Goal: Information Seeking & Learning: Learn about a topic

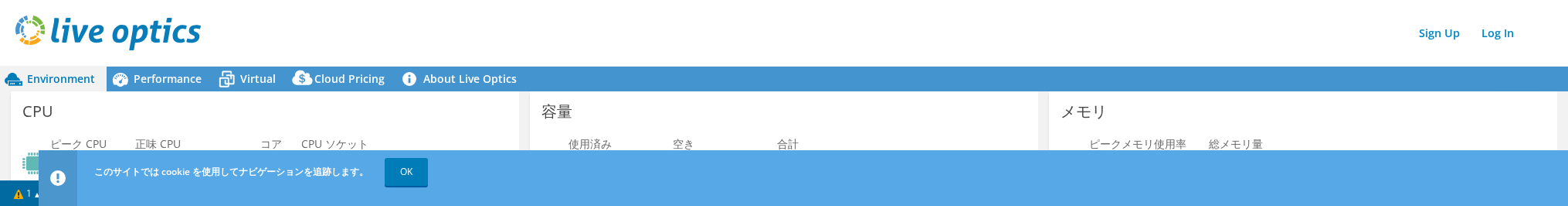
click at [0, 196] on html "Sign Up Log In このサイトでは cookie を使用してナビゲーションを追跡します。 OK This project has been arch…" at bounding box center [784, 103] width 1568 height 206
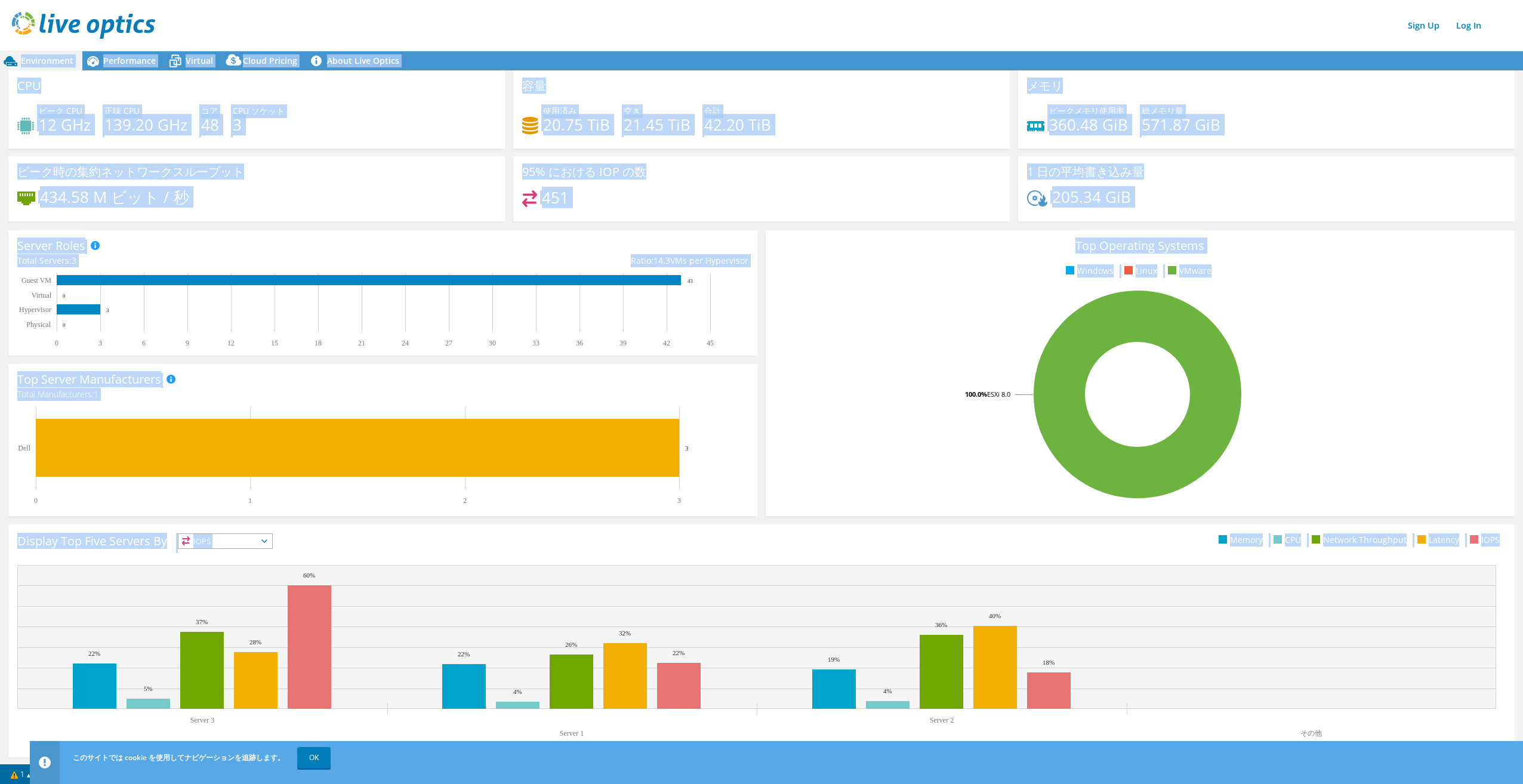
click at [810, 265] on ul "Windows Linux VMware" at bounding box center [1140, 271] width 731 height 14
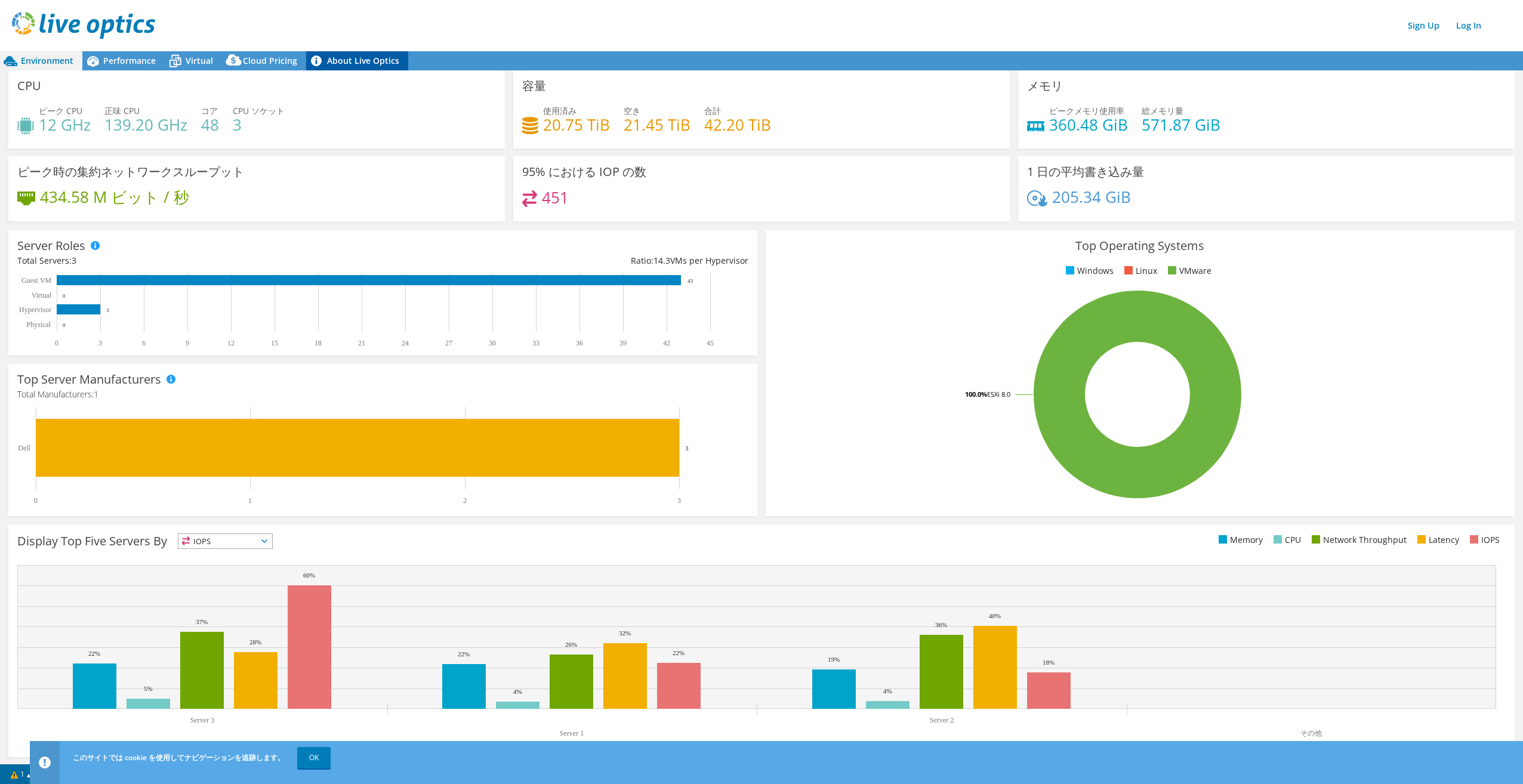
click at [346, 55] on link "About Live Optics" at bounding box center [357, 60] width 102 height 19
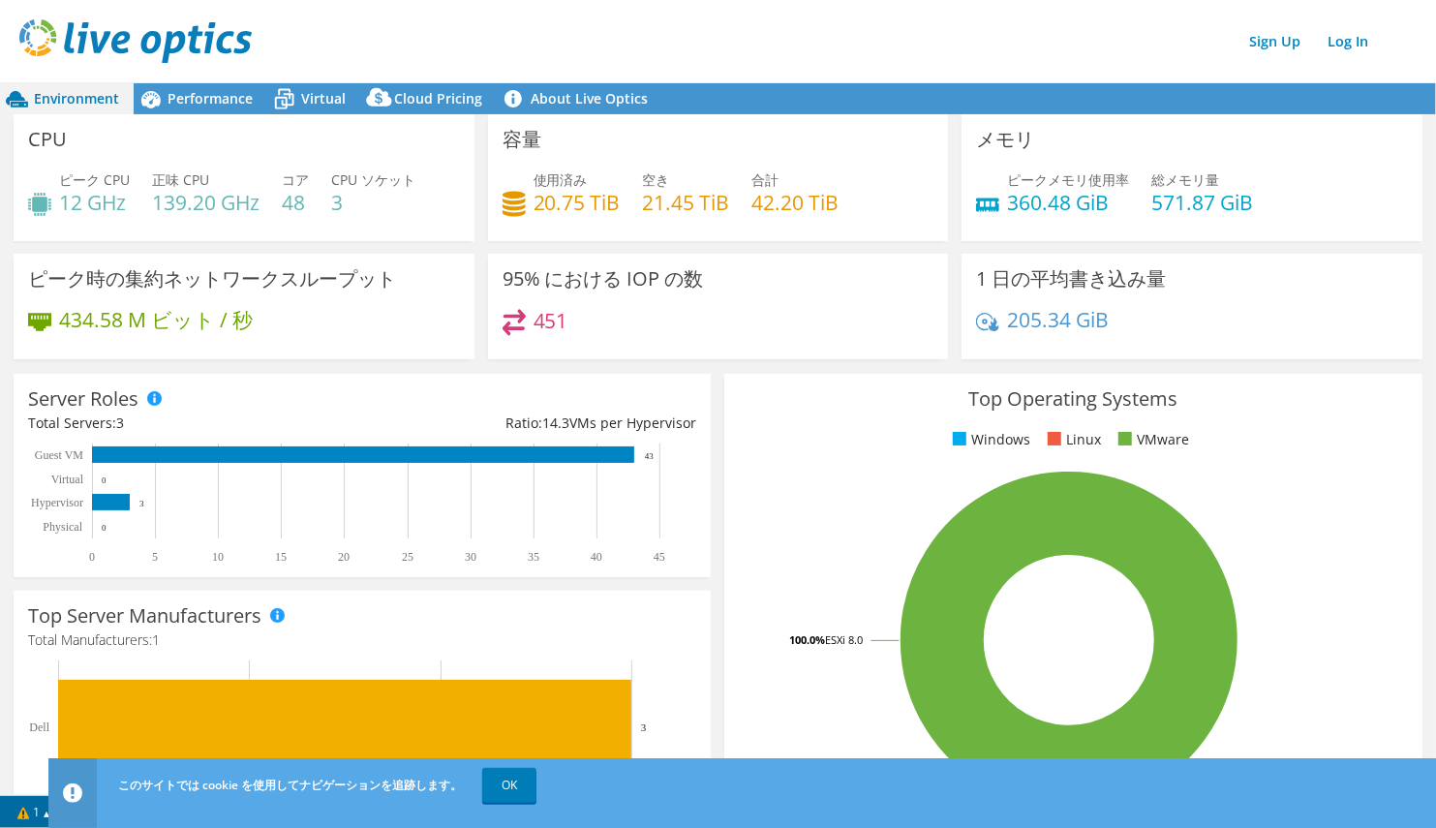
click at [45, 94] on span "Environment" at bounding box center [76, 98] width 85 height 18
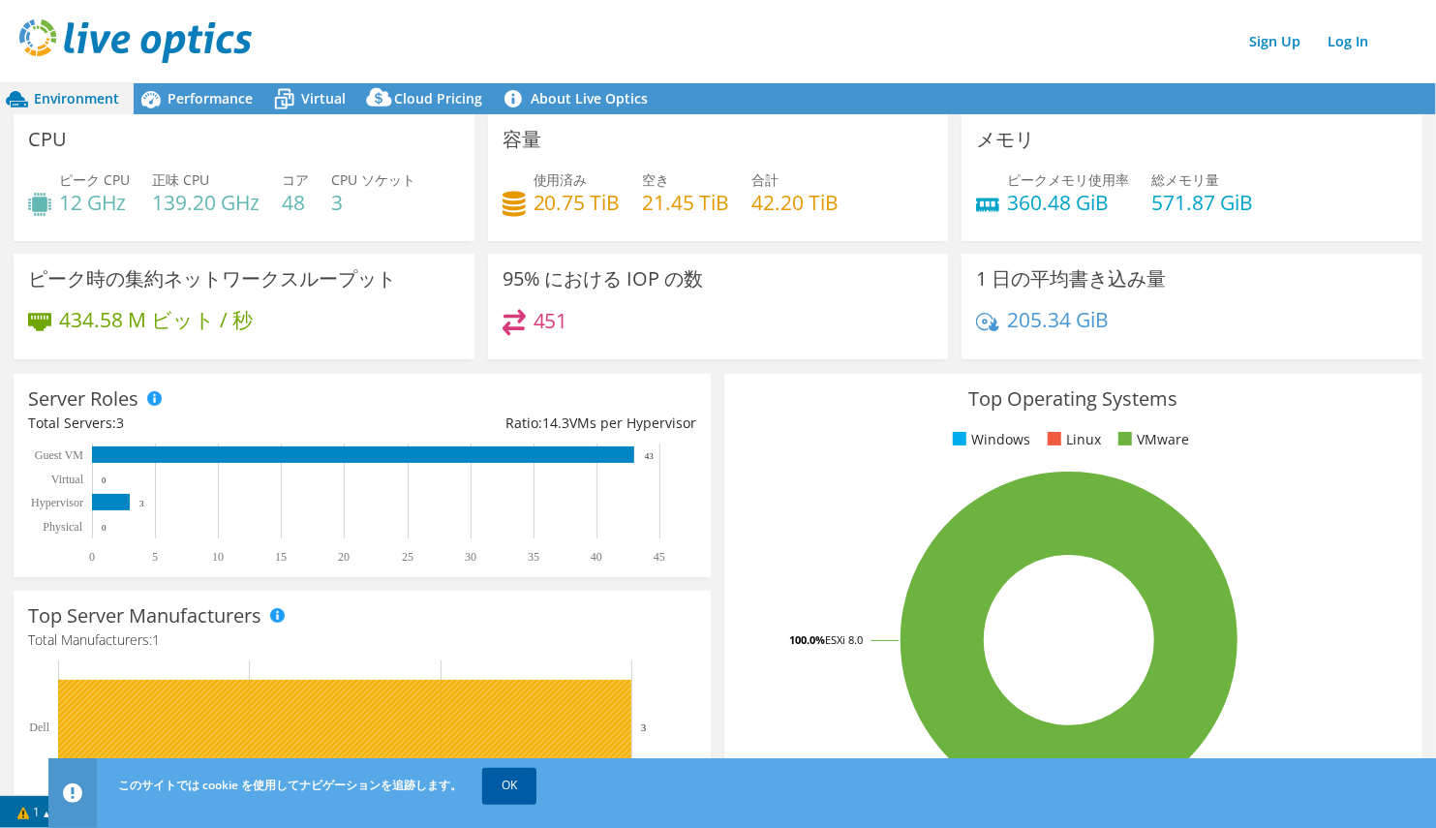
click at [508, 786] on link "OK" at bounding box center [509, 785] width 54 height 35
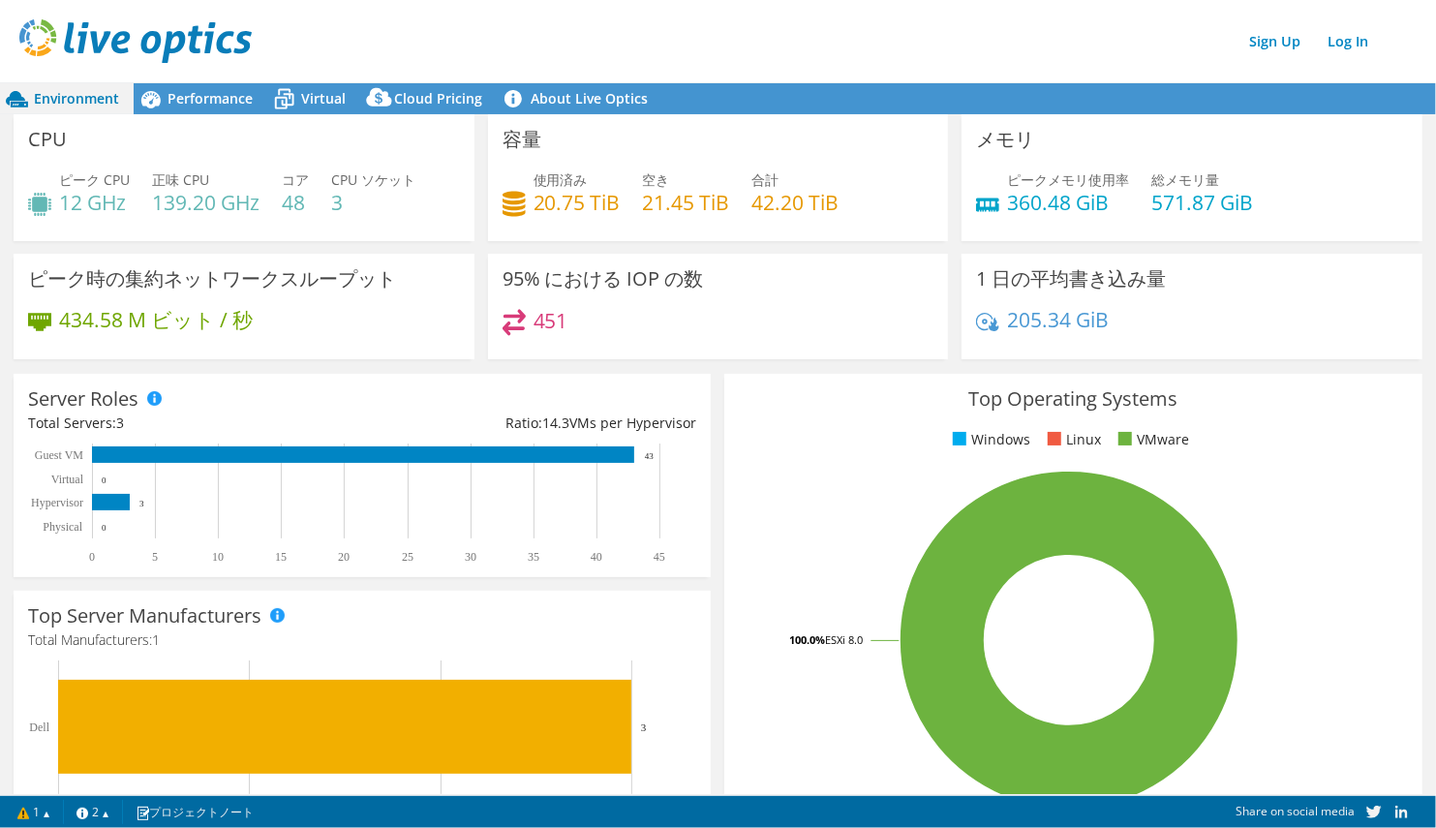
click at [91, 90] on span "Environment" at bounding box center [76, 98] width 85 height 18
click at [225, 99] on span "Performance" at bounding box center [210, 98] width 85 height 18
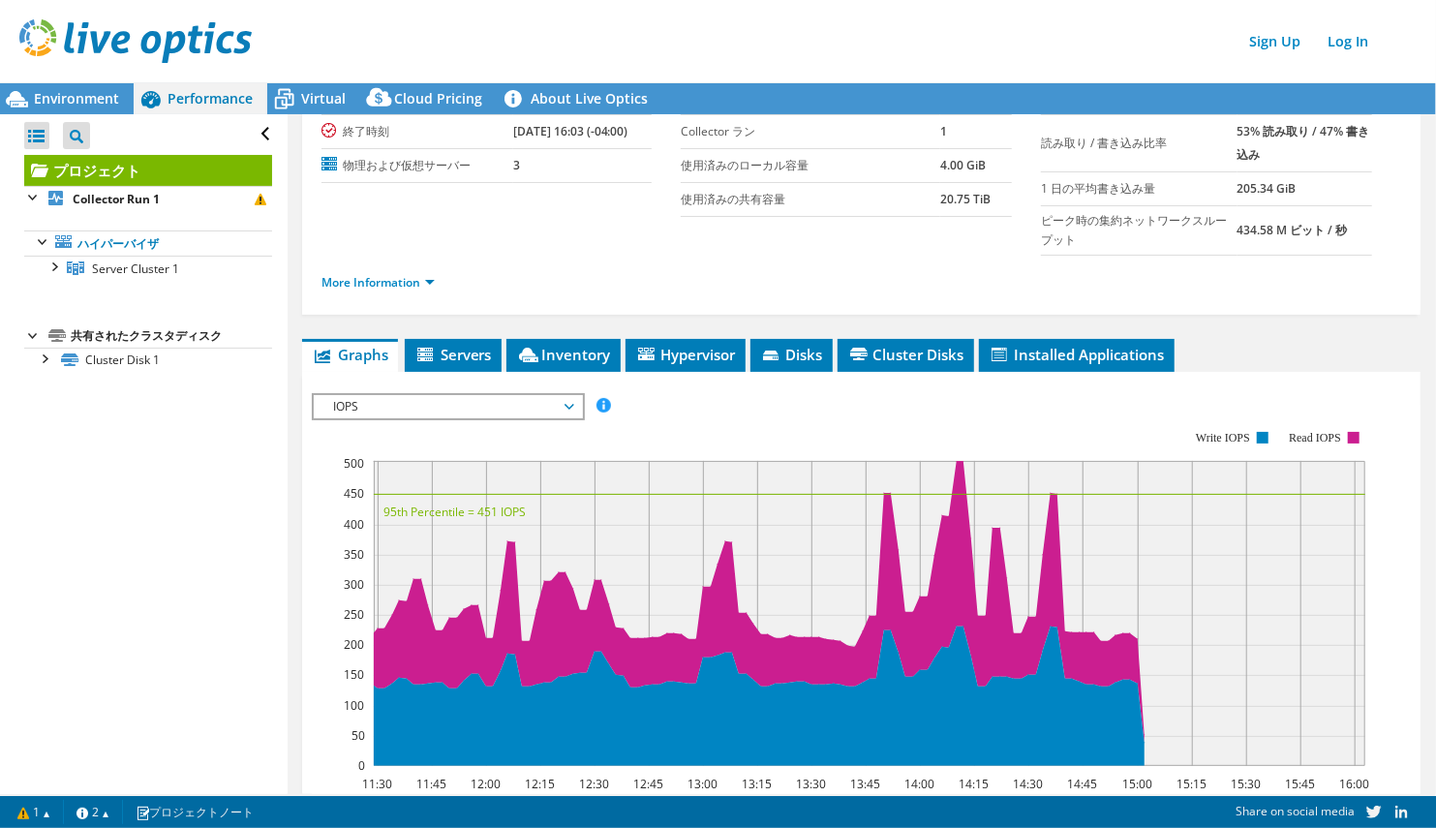
scroll to position [194, 0]
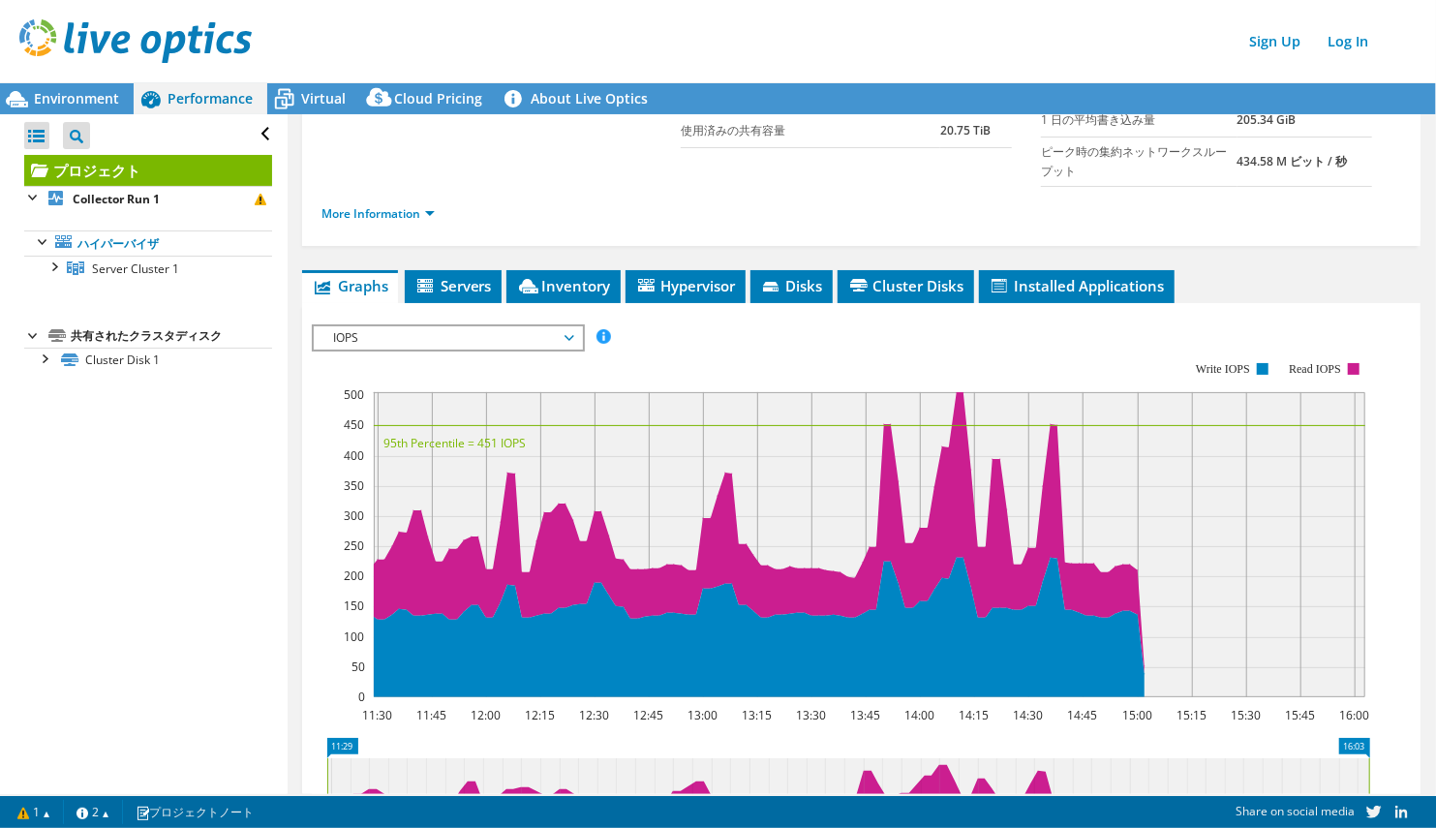
drag, startPoint x: 136, startPoint y: 685, endPoint x: 135, endPoint y: 675, distance: 9.7
click at [136, 683] on div "Open All Close All Project Tree Filter プロジェクト Collector Run 1" at bounding box center [143, 454] width 287 height 680
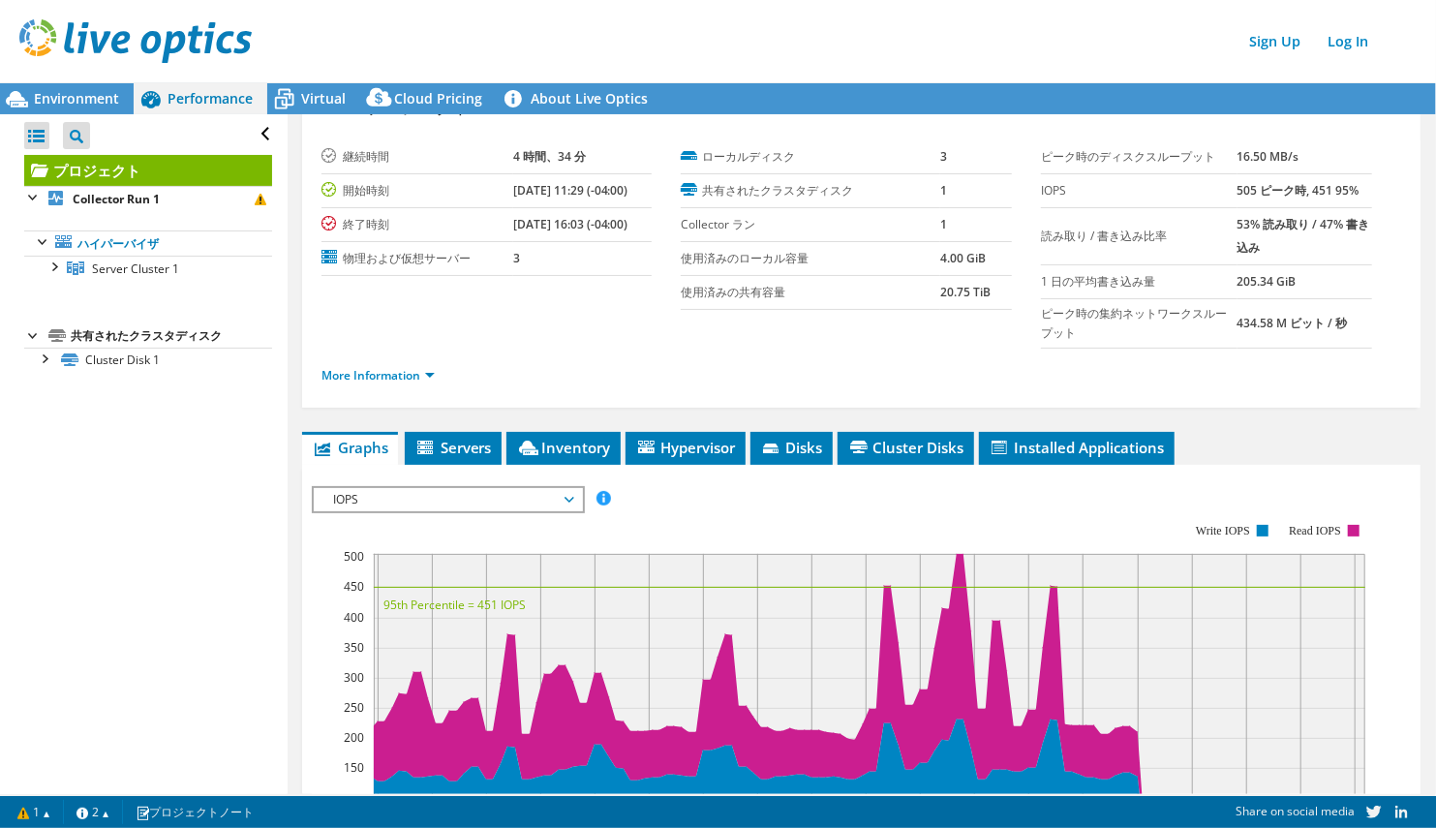
scroll to position [0, 0]
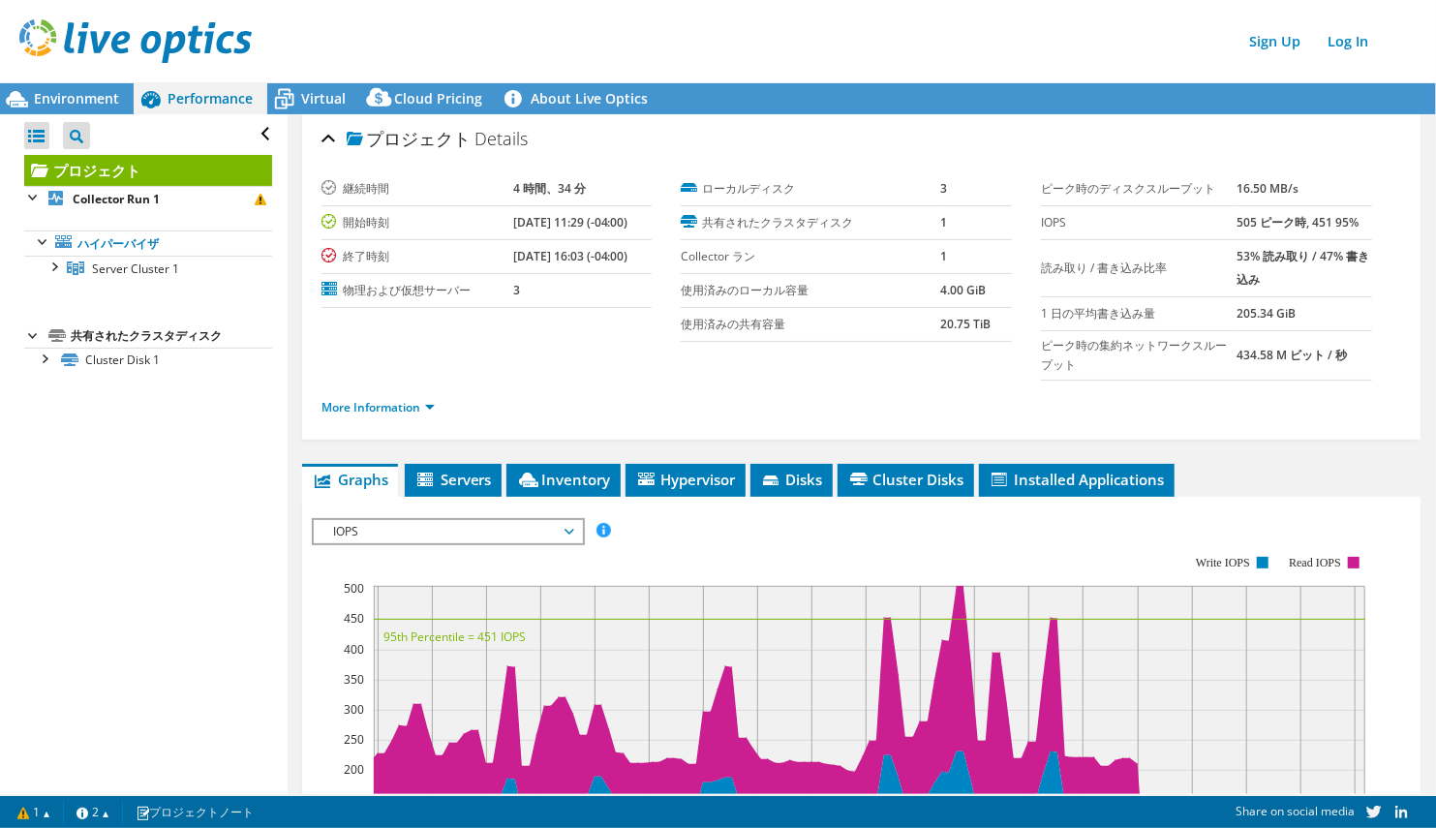
click at [77, 168] on link "プロジェクト" at bounding box center [148, 170] width 248 height 31
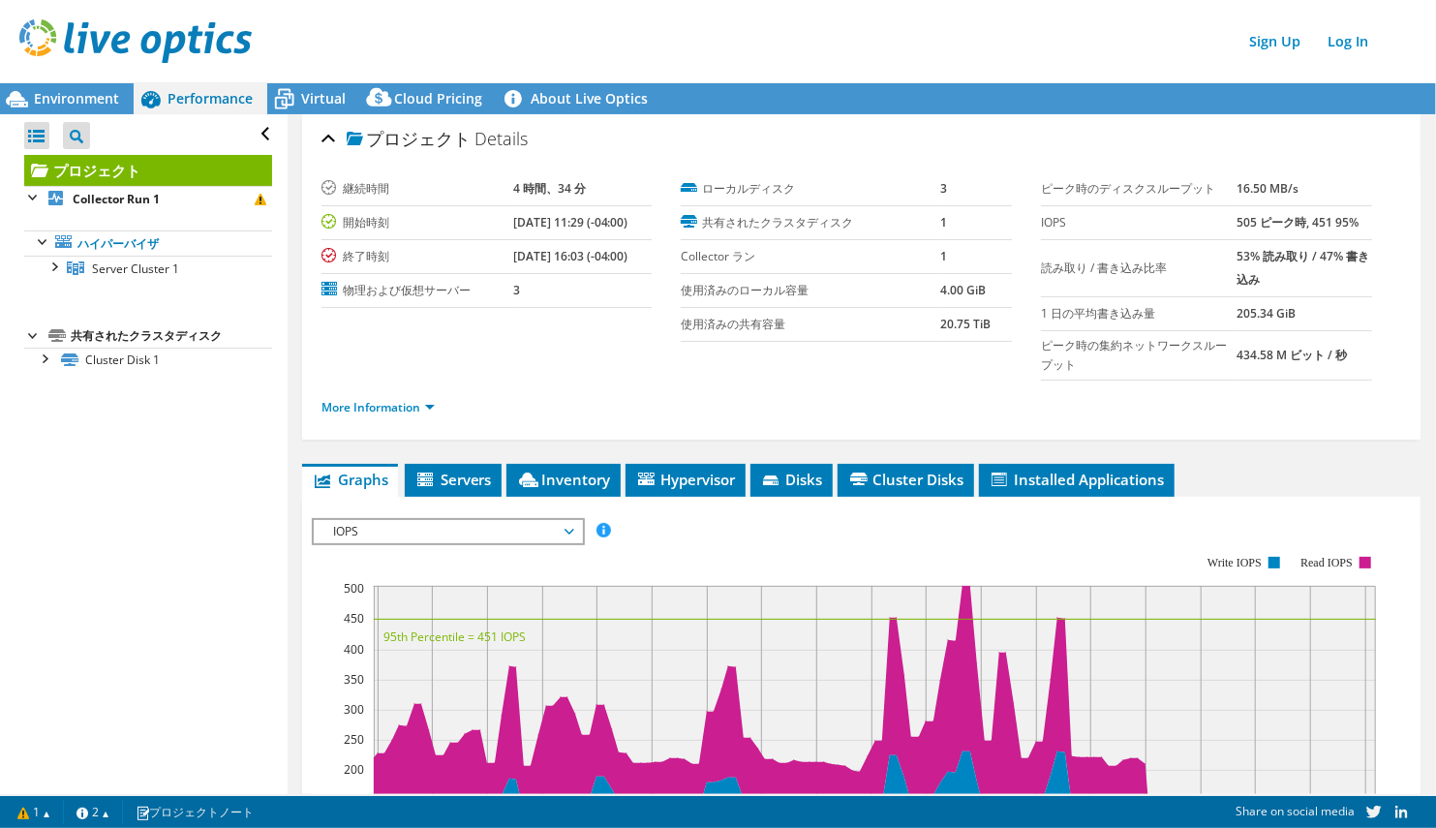
drag, startPoint x: 77, startPoint y: 168, endPoint x: 480, endPoint y: 47, distance: 420.5
click at [480, 47] on div "Sign Up Log In" at bounding box center [737, 41] width 1436 height 44
click at [63, 95] on span "Environment" at bounding box center [76, 98] width 85 height 18
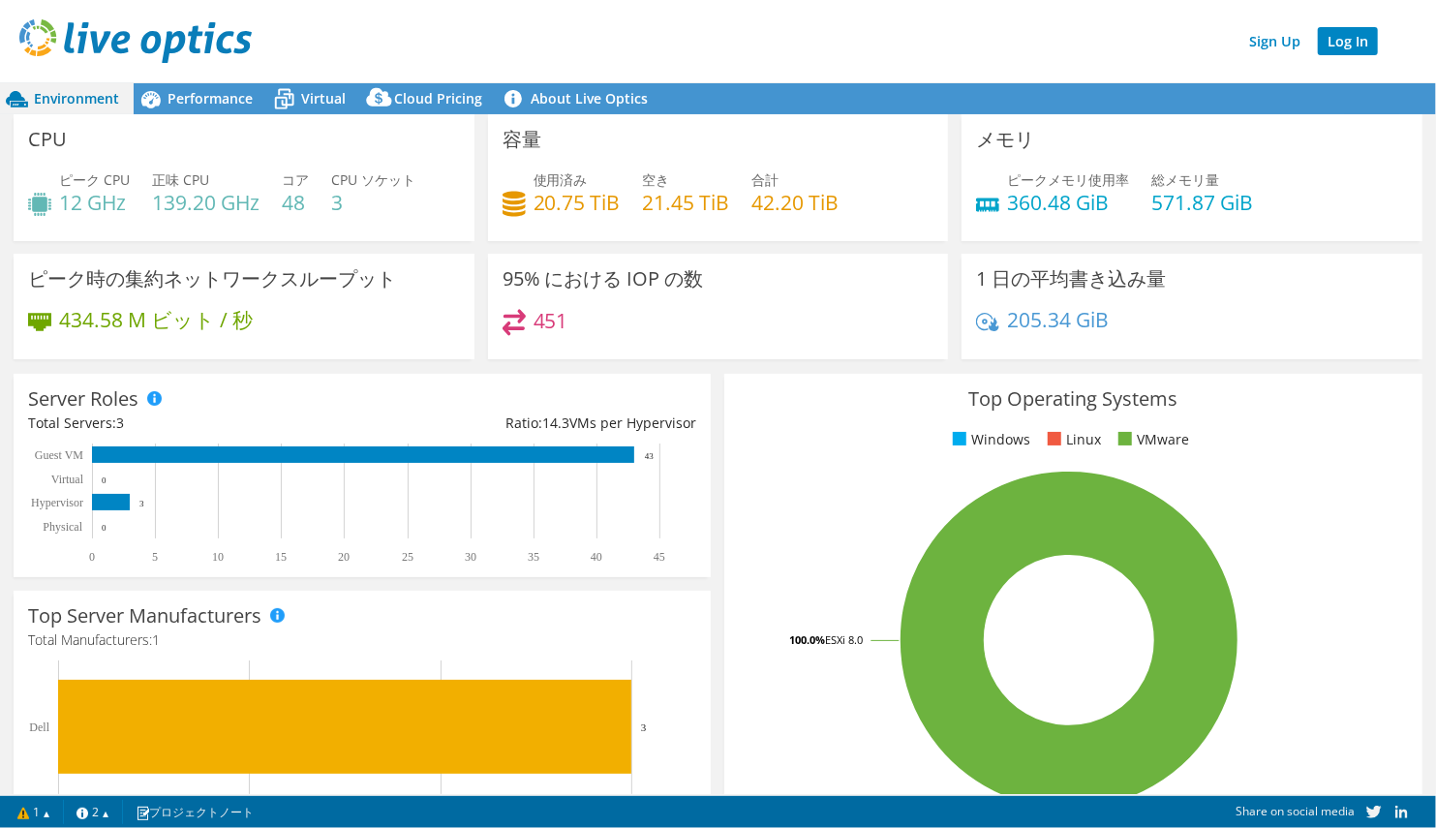
click at [1339, 46] on link "Log In" at bounding box center [1348, 41] width 60 height 28
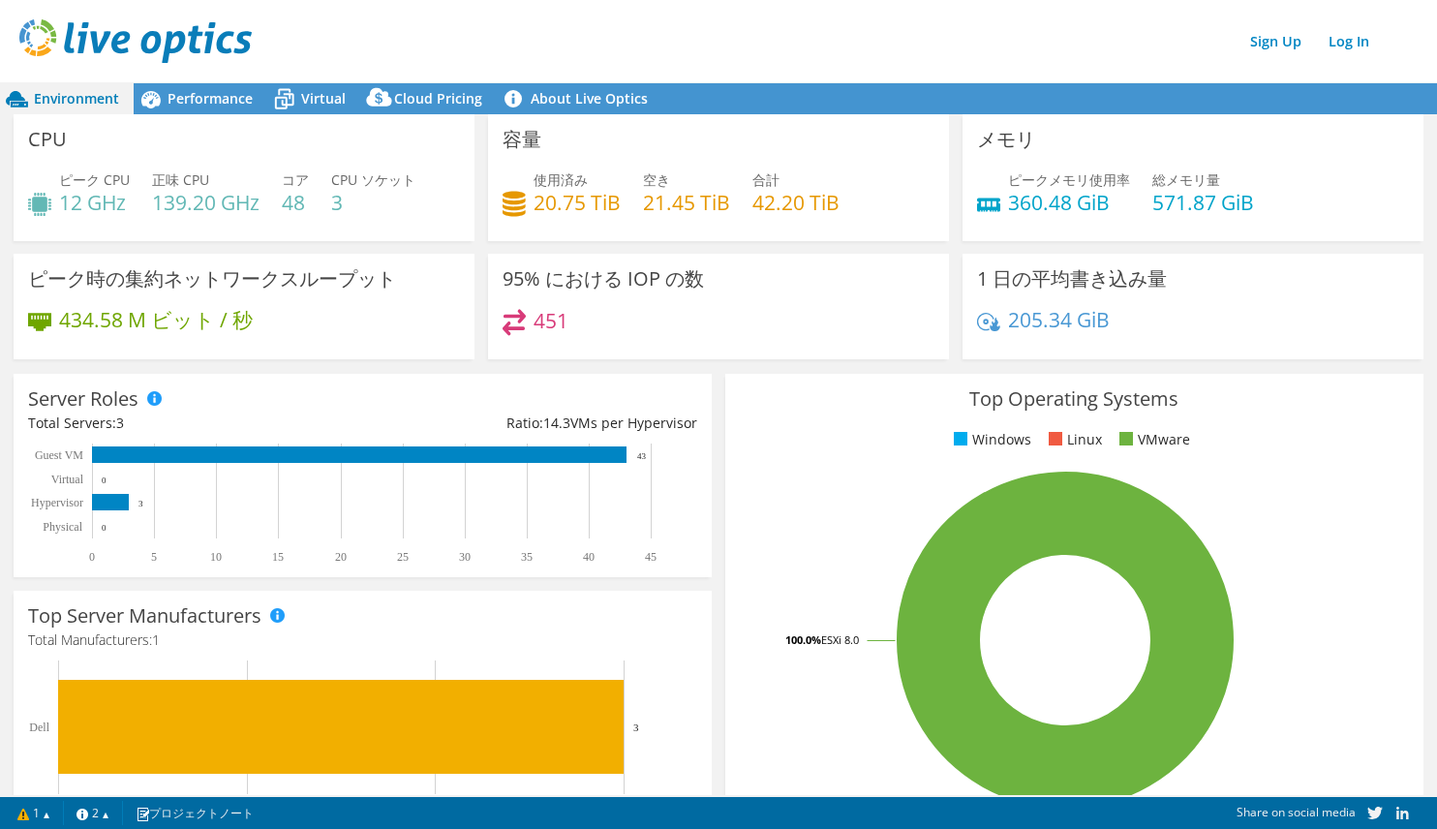
click at [726, 623] on div "Top Operating Systems Windows Linux VMware 100.0% ESXi 8.0" at bounding box center [1075, 606] width 698 height 464
click at [705, 578] on div "Server Roles Physical Servers represent bare metal servers that were targets of…" at bounding box center [363, 475] width 712 height 217
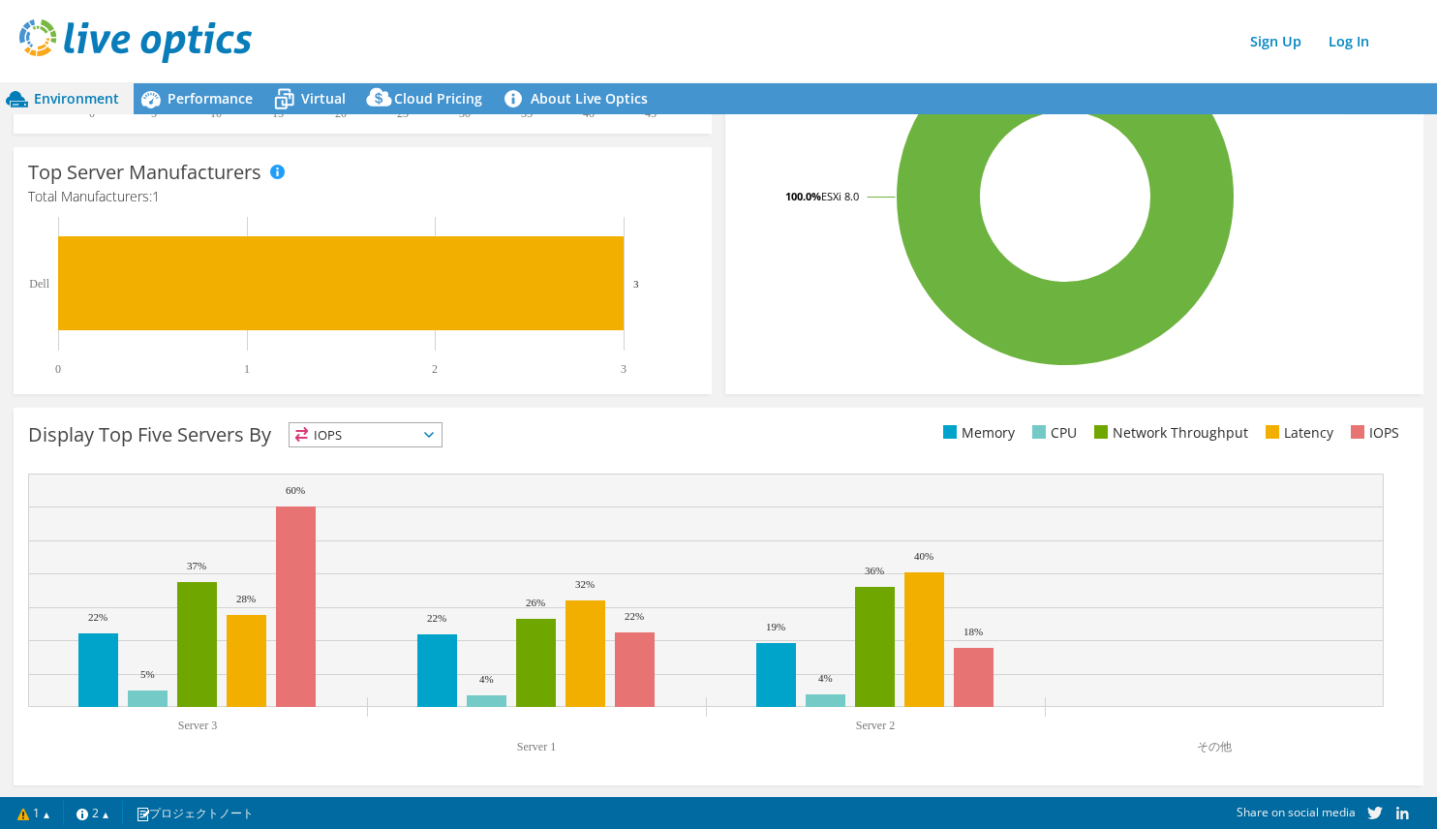
scroll to position [447, 0]
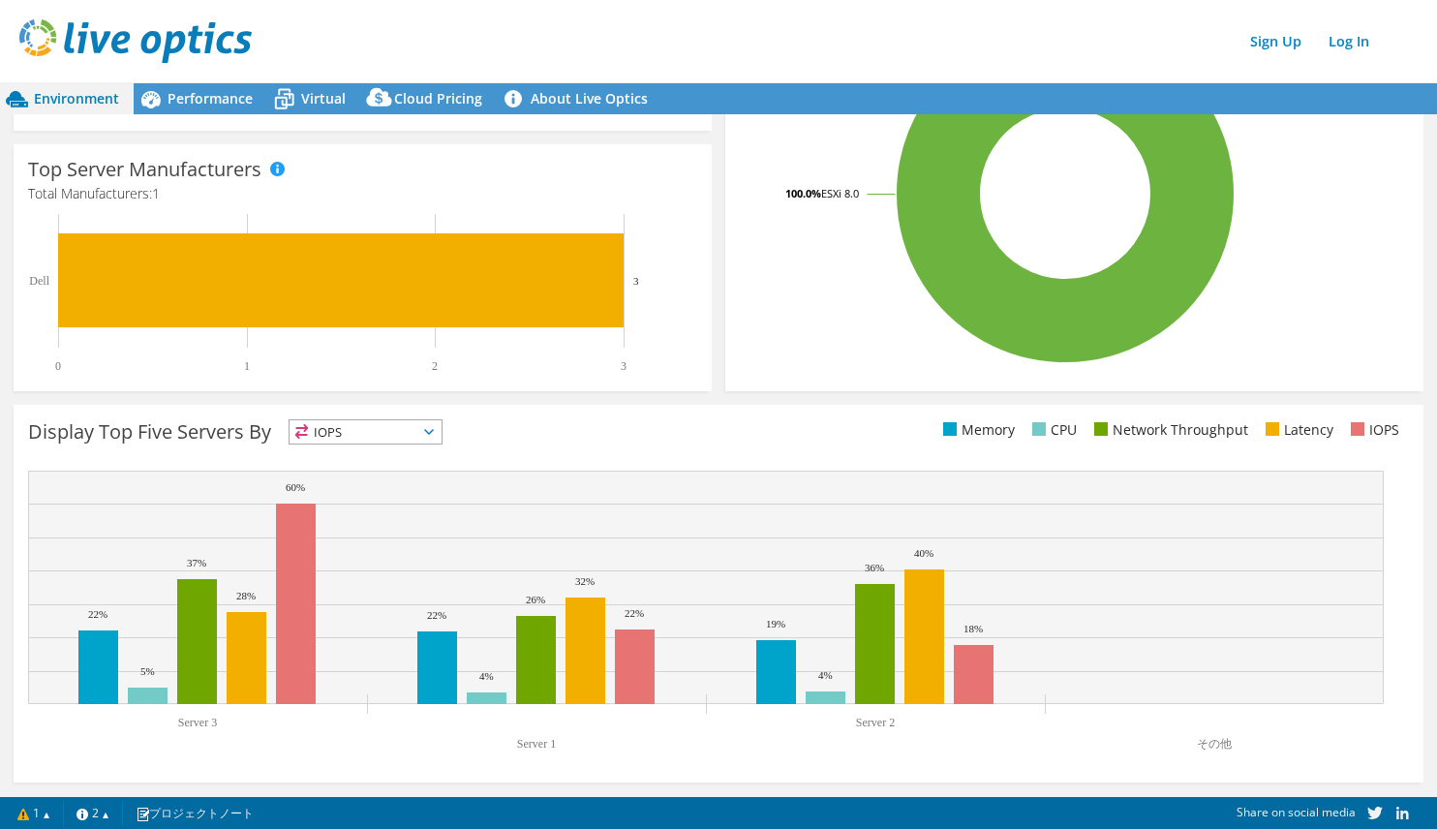
click at [645, 420] on div "Display Top Five Servers By IOPS IOPS" at bounding box center [373, 435] width 691 height 32
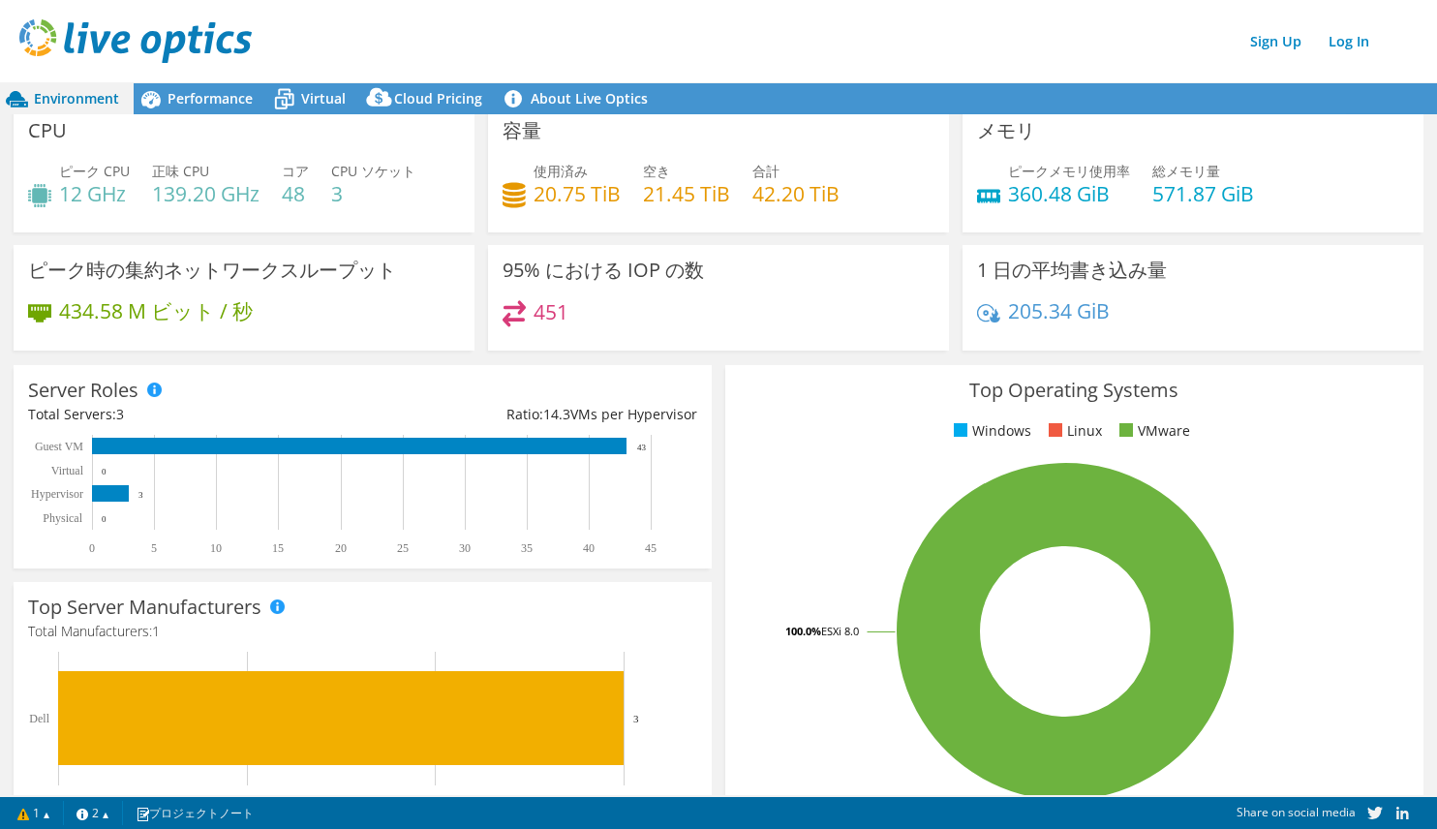
scroll to position [0, 0]
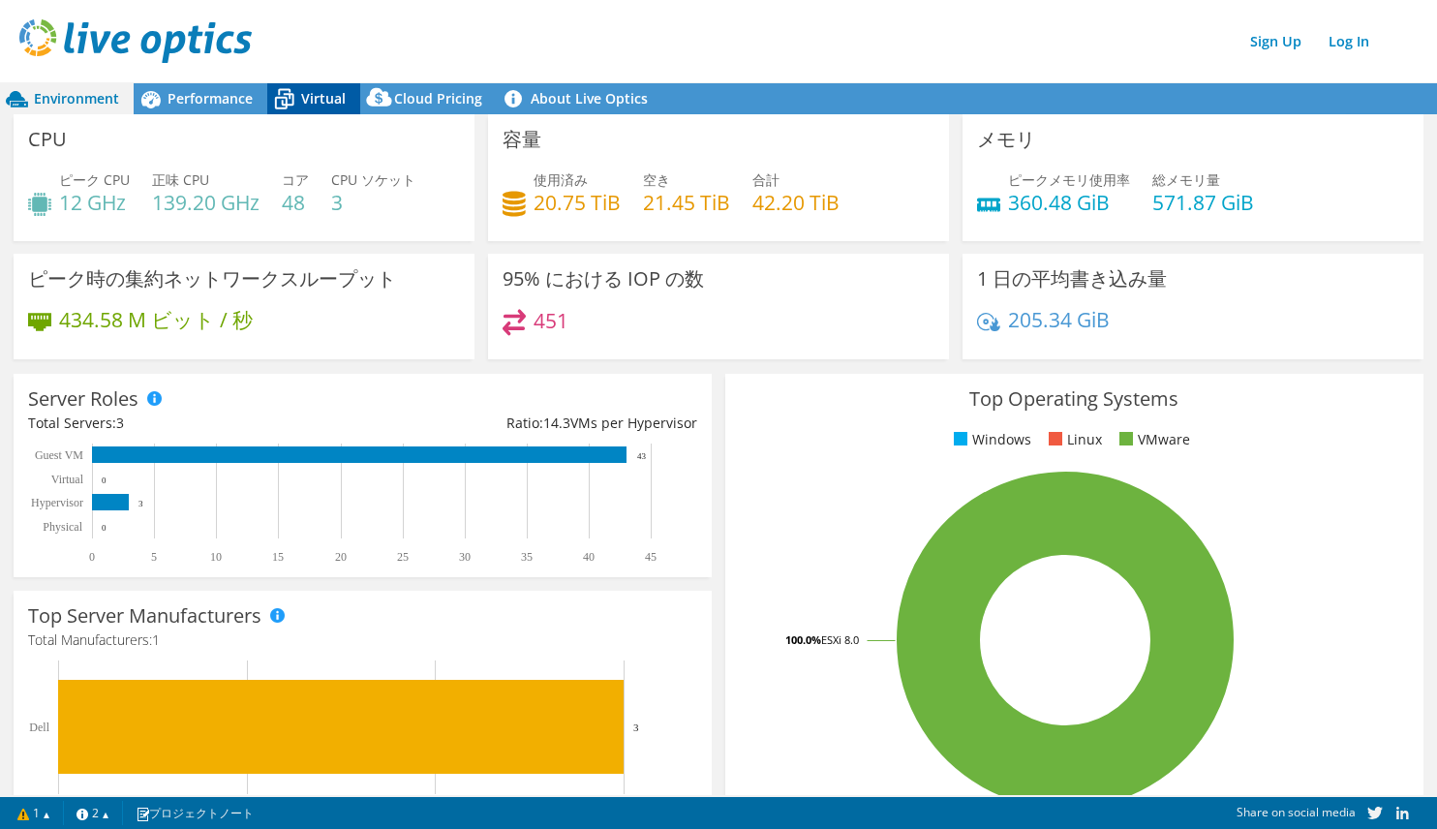
click at [325, 98] on span "Virtual" at bounding box center [323, 98] width 45 height 18
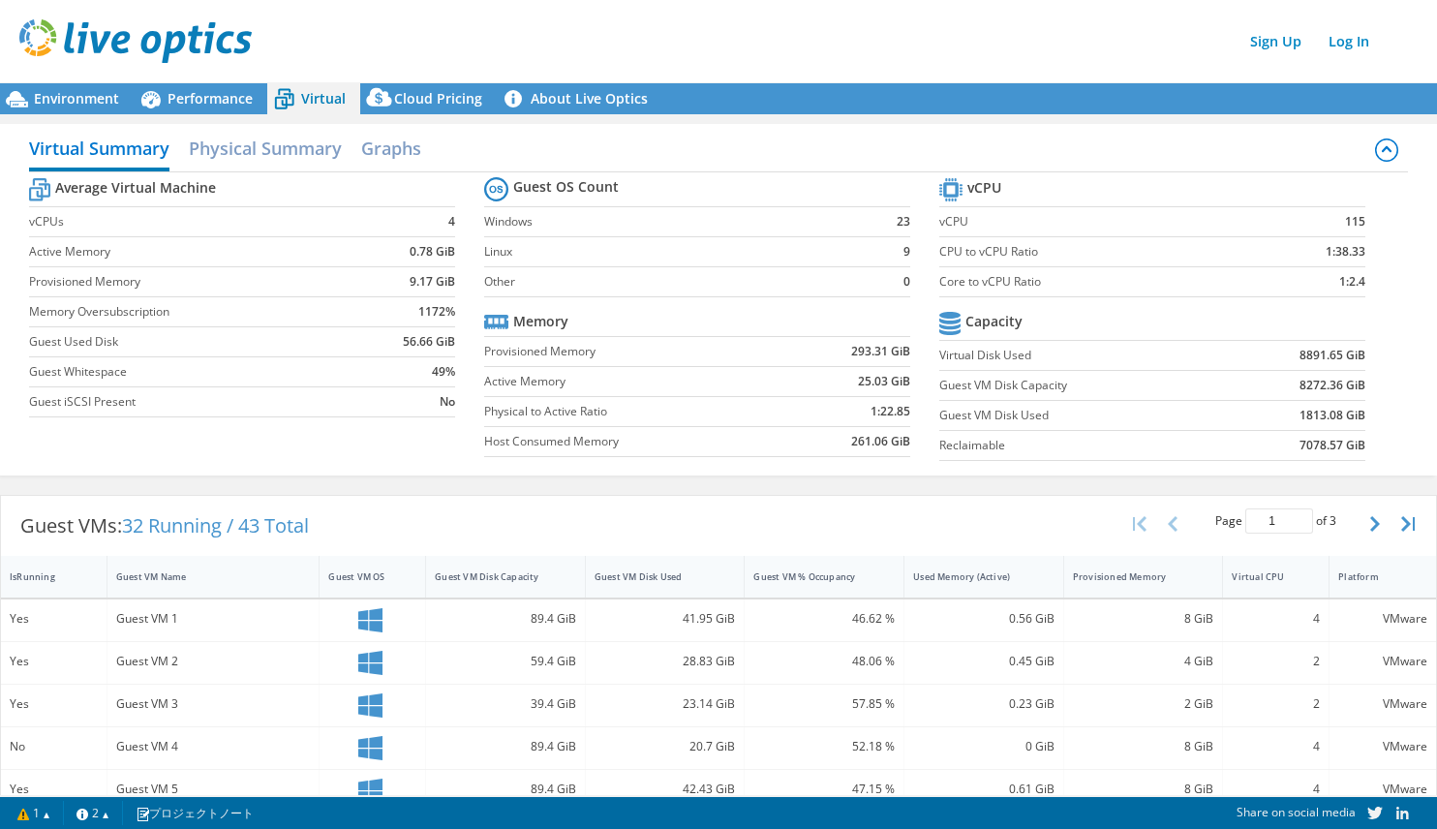
click at [75, 664] on div "Yes" at bounding box center [54, 661] width 88 height 21
